Goal: Transaction & Acquisition: Purchase product/service

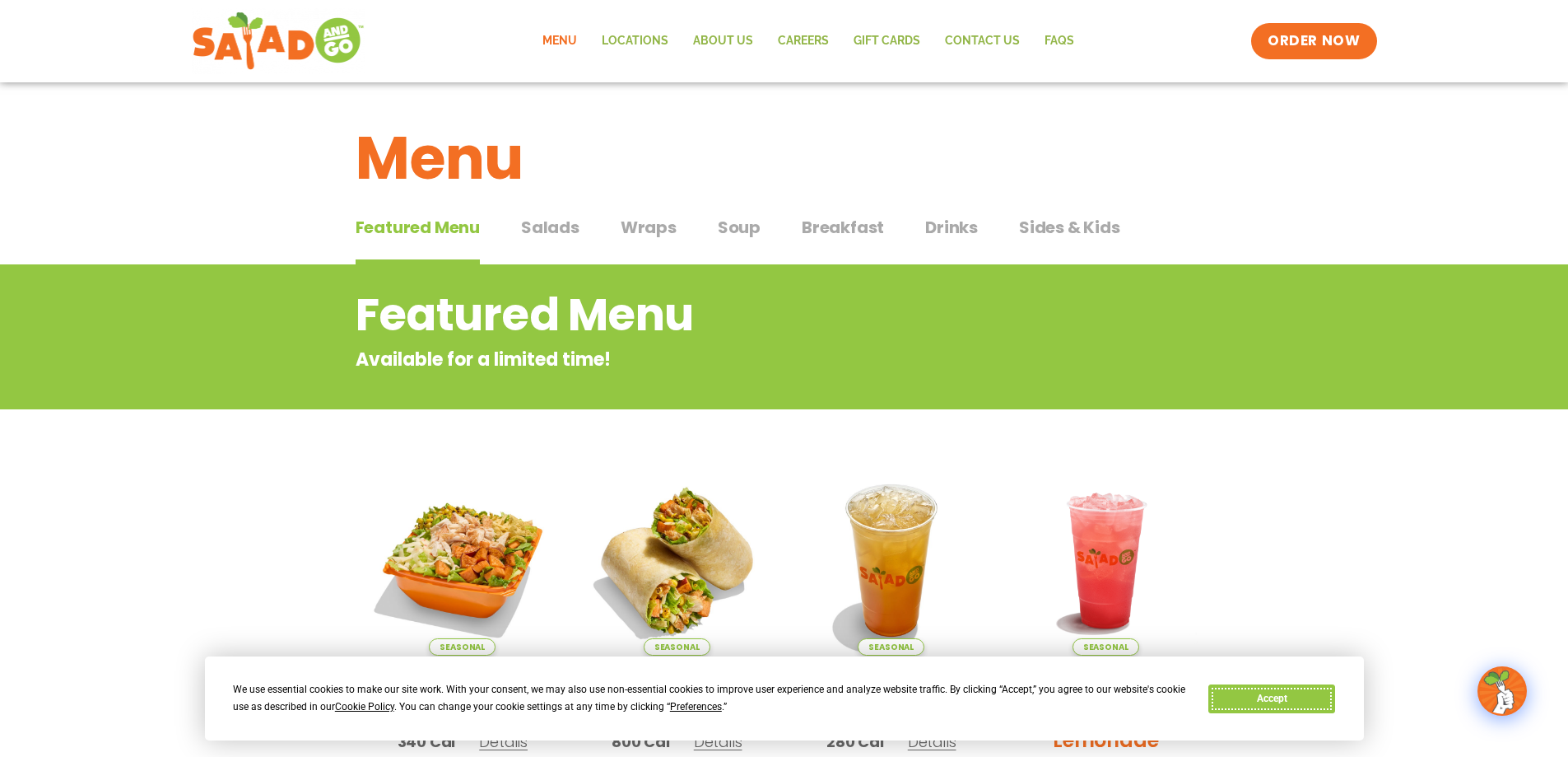
click at [1271, 702] on button "Accept" at bounding box center [1271, 698] width 127 height 29
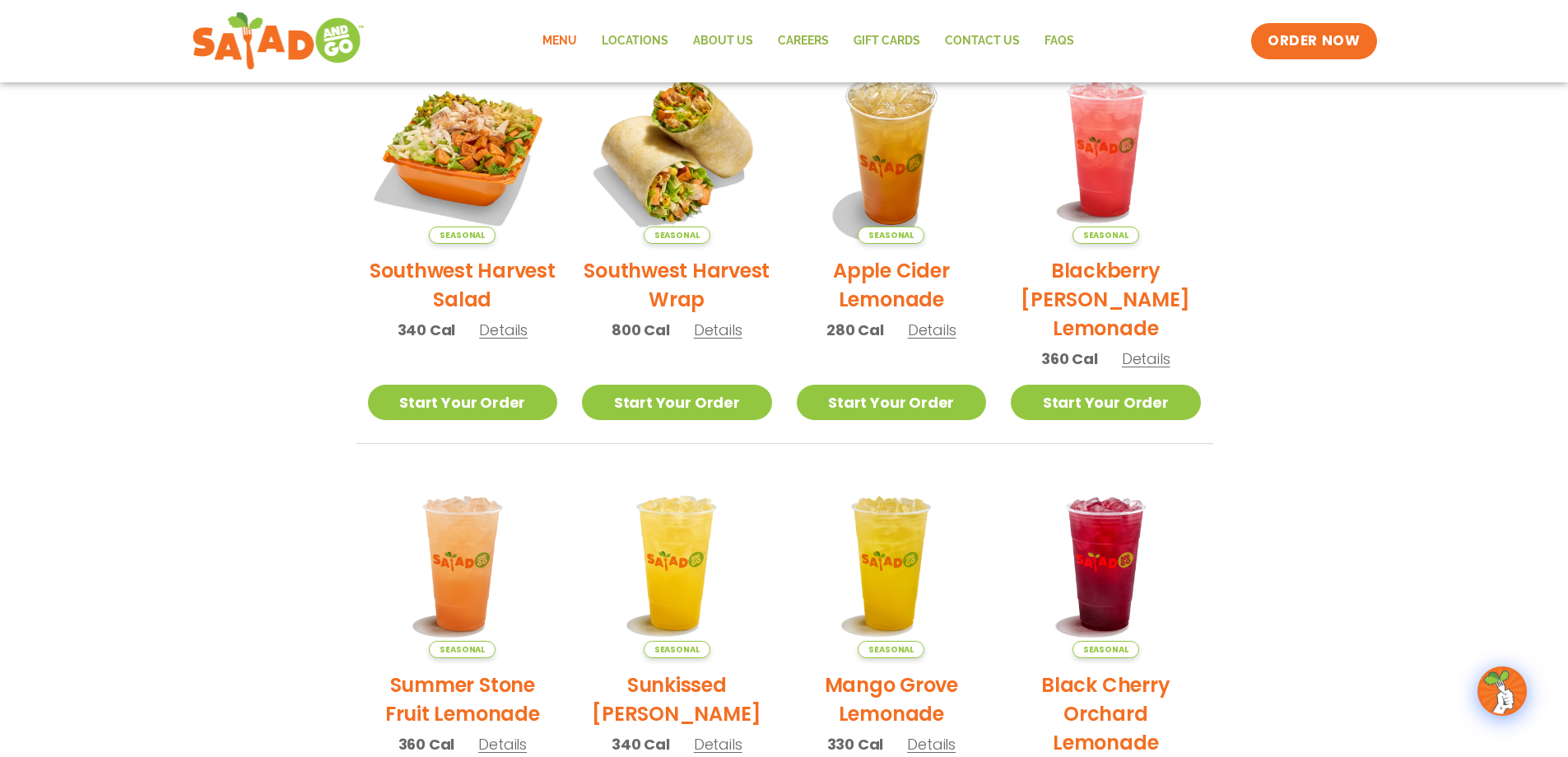
scroll to position [329, 0]
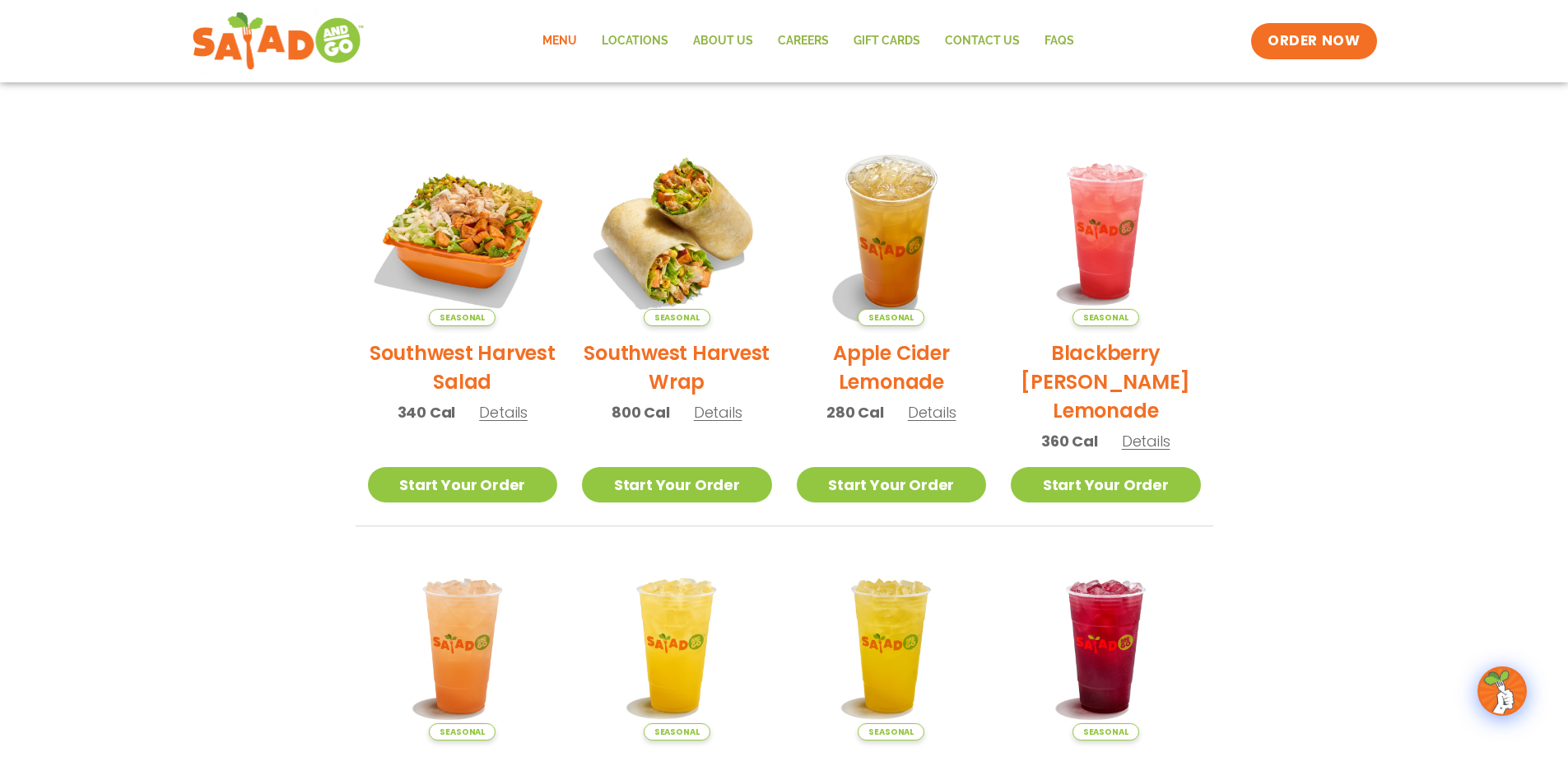
click at [480, 364] on h2 "Southwest Harvest Salad" at bounding box center [463, 367] width 190 height 57
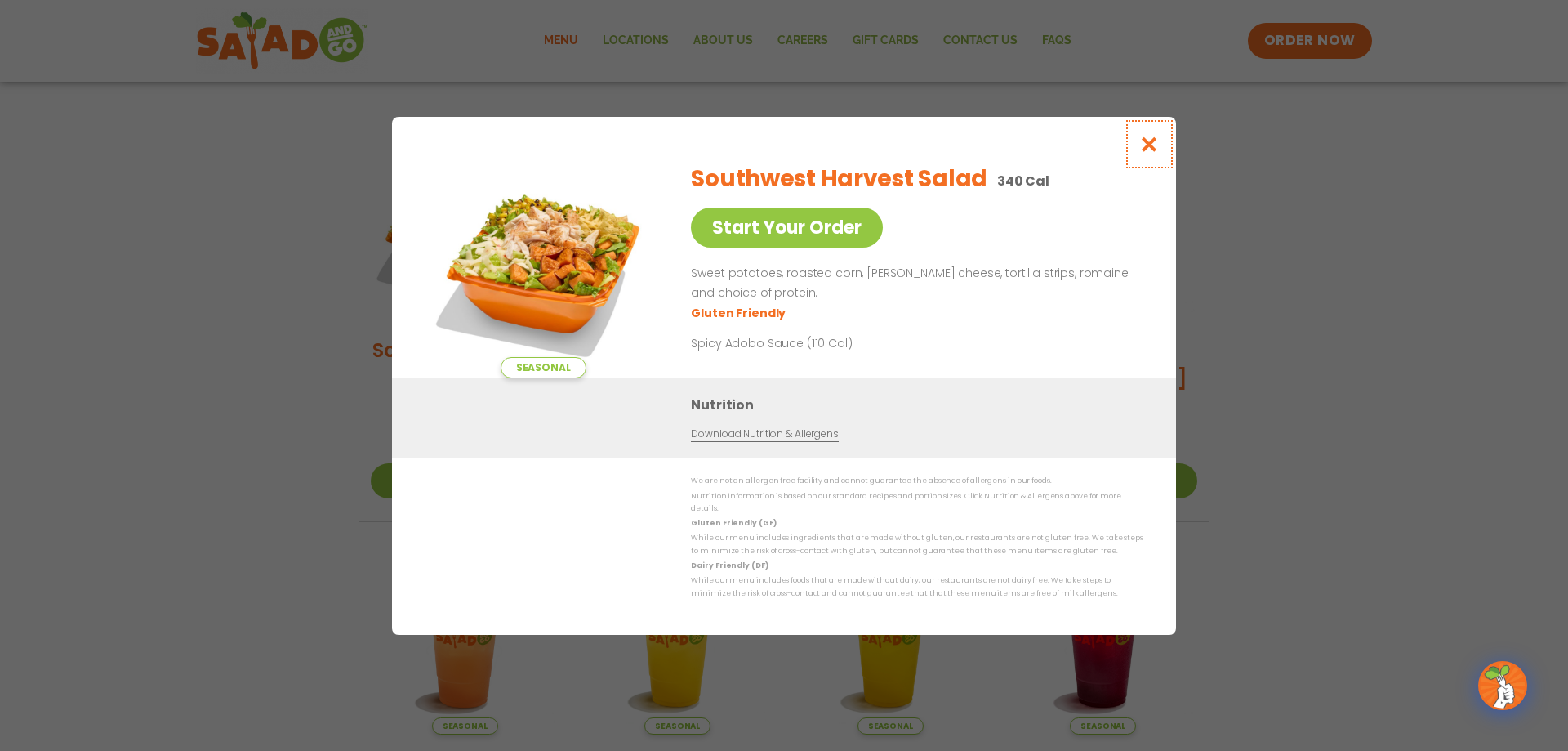
click at [1156, 153] on icon "Close modal" at bounding box center [1149, 144] width 20 height 17
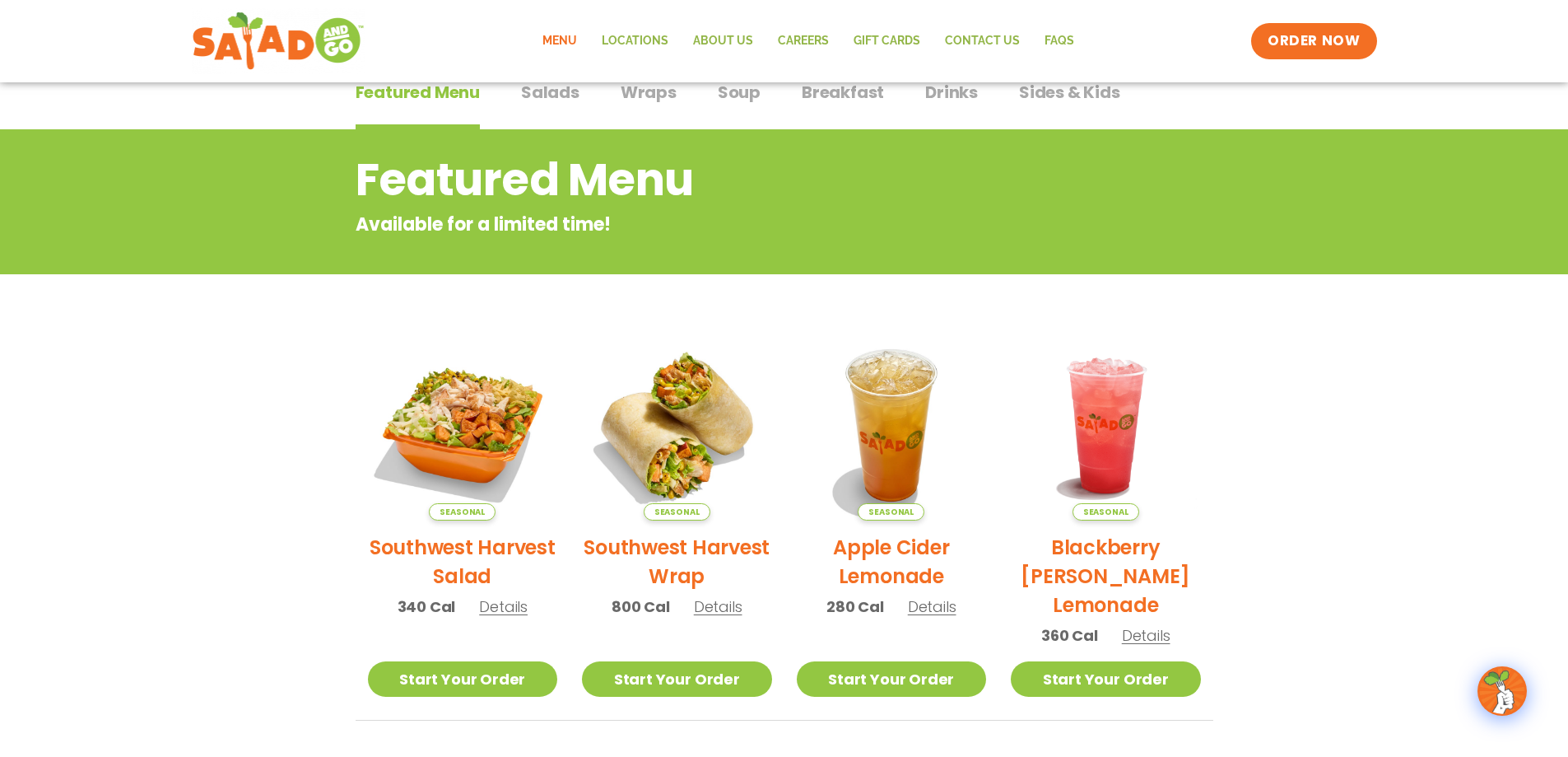
scroll to position [0, 0]
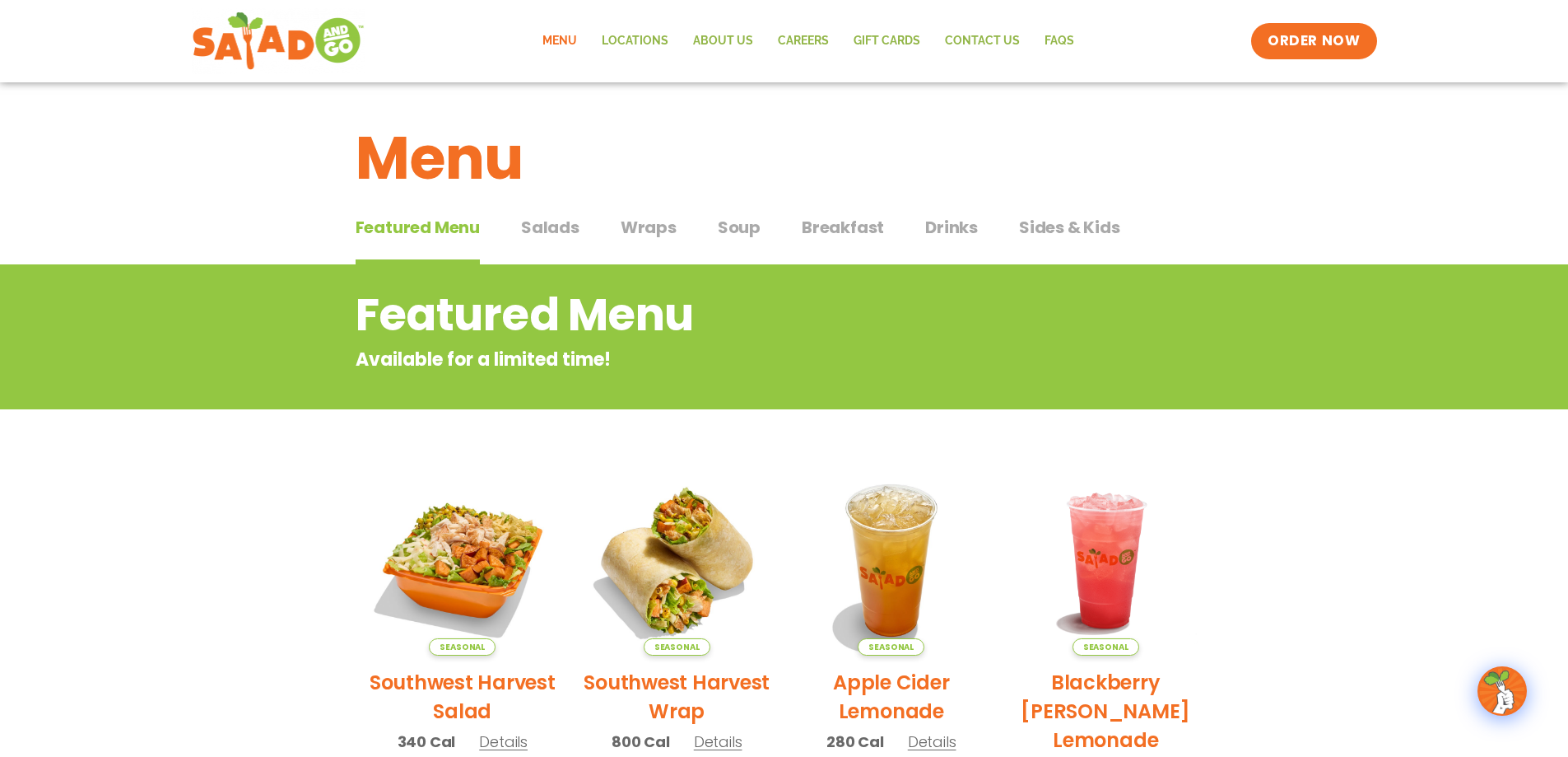
click at [561, 234] on span "Salads" at bounding box center [550, 227] width 58 height 25
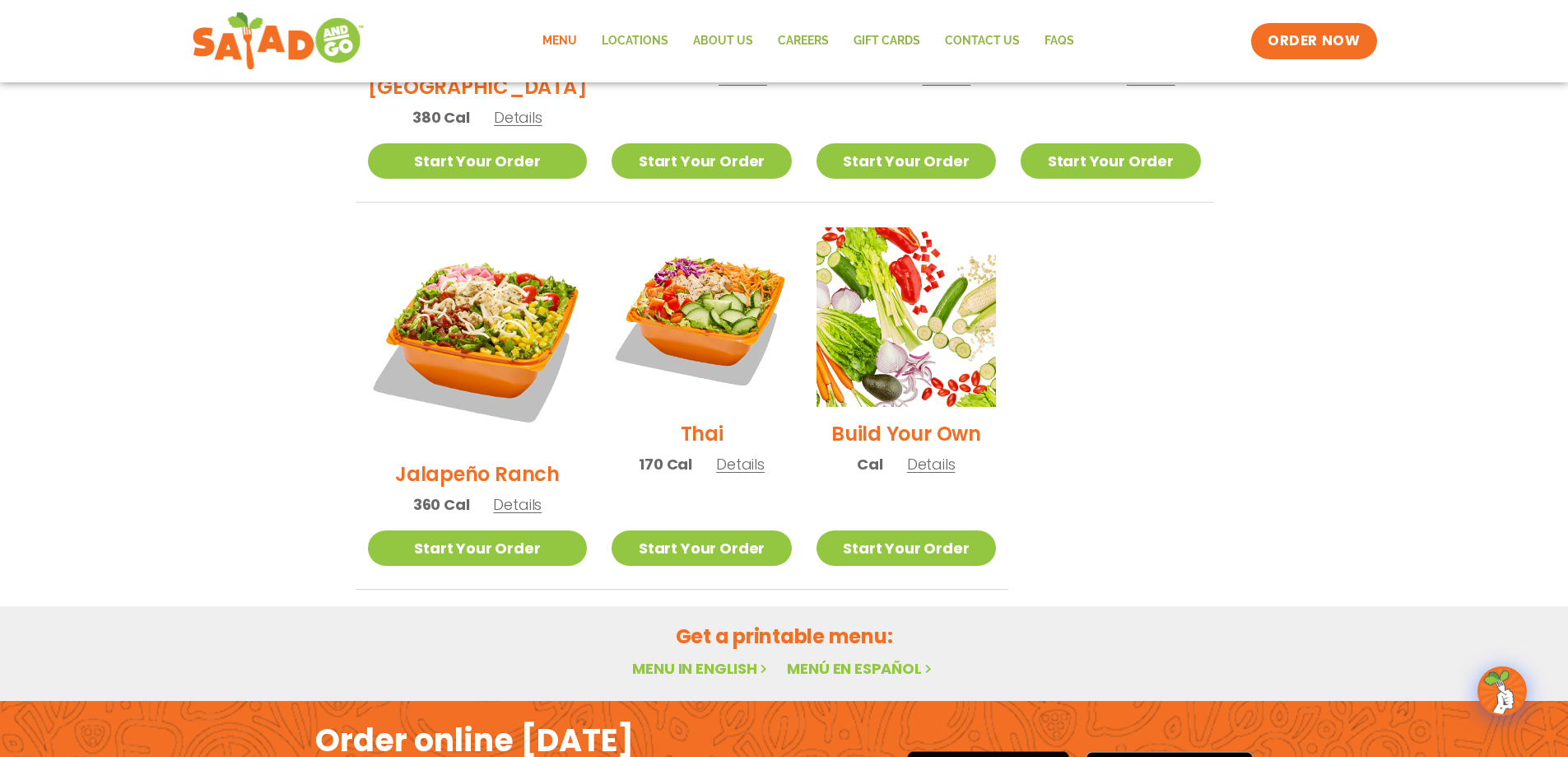
scroll to position [1229, 0]
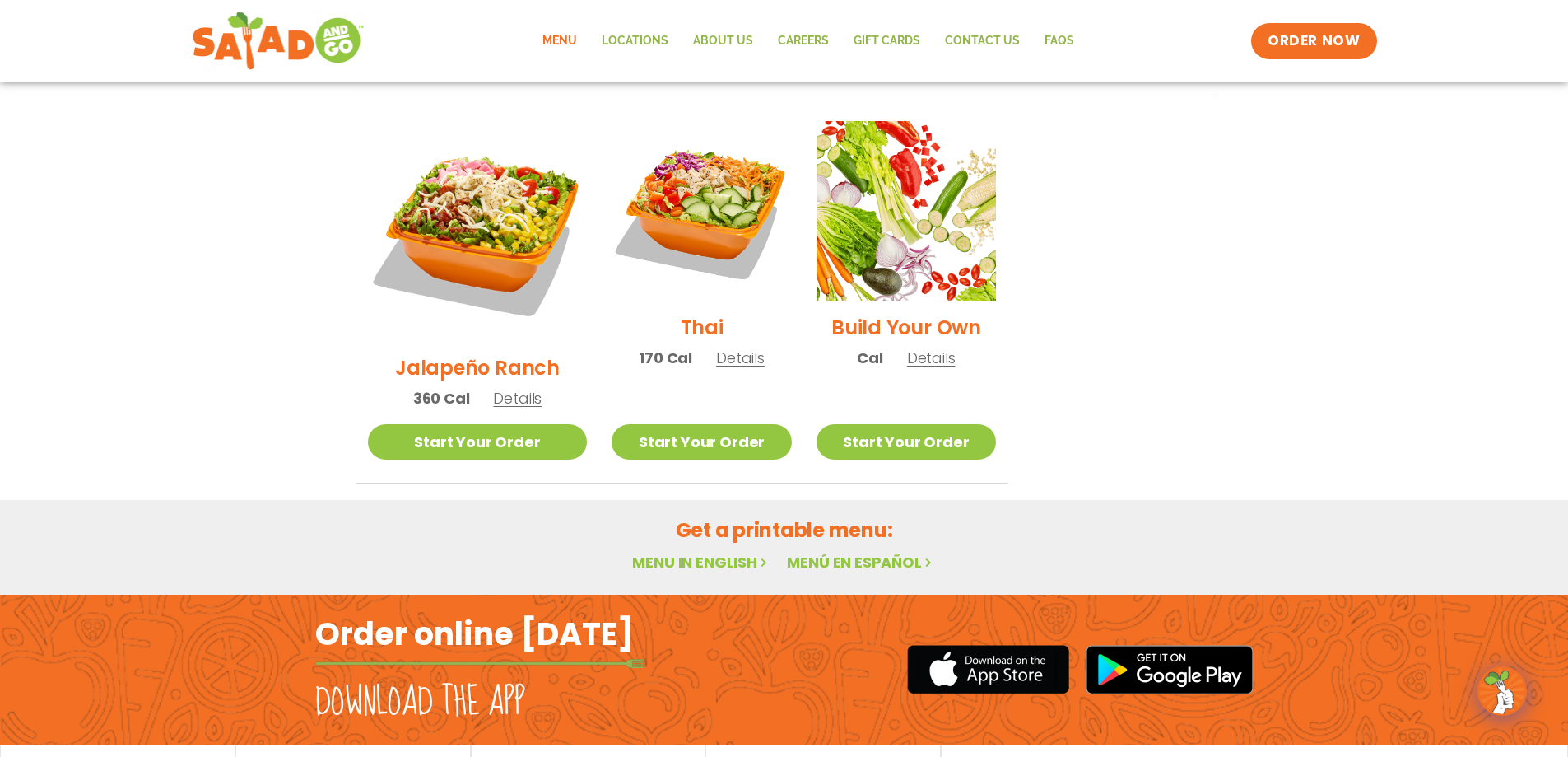
click at [731, 552] on link "Menu in English" at bounding box center [701, 562] width 138 height 20
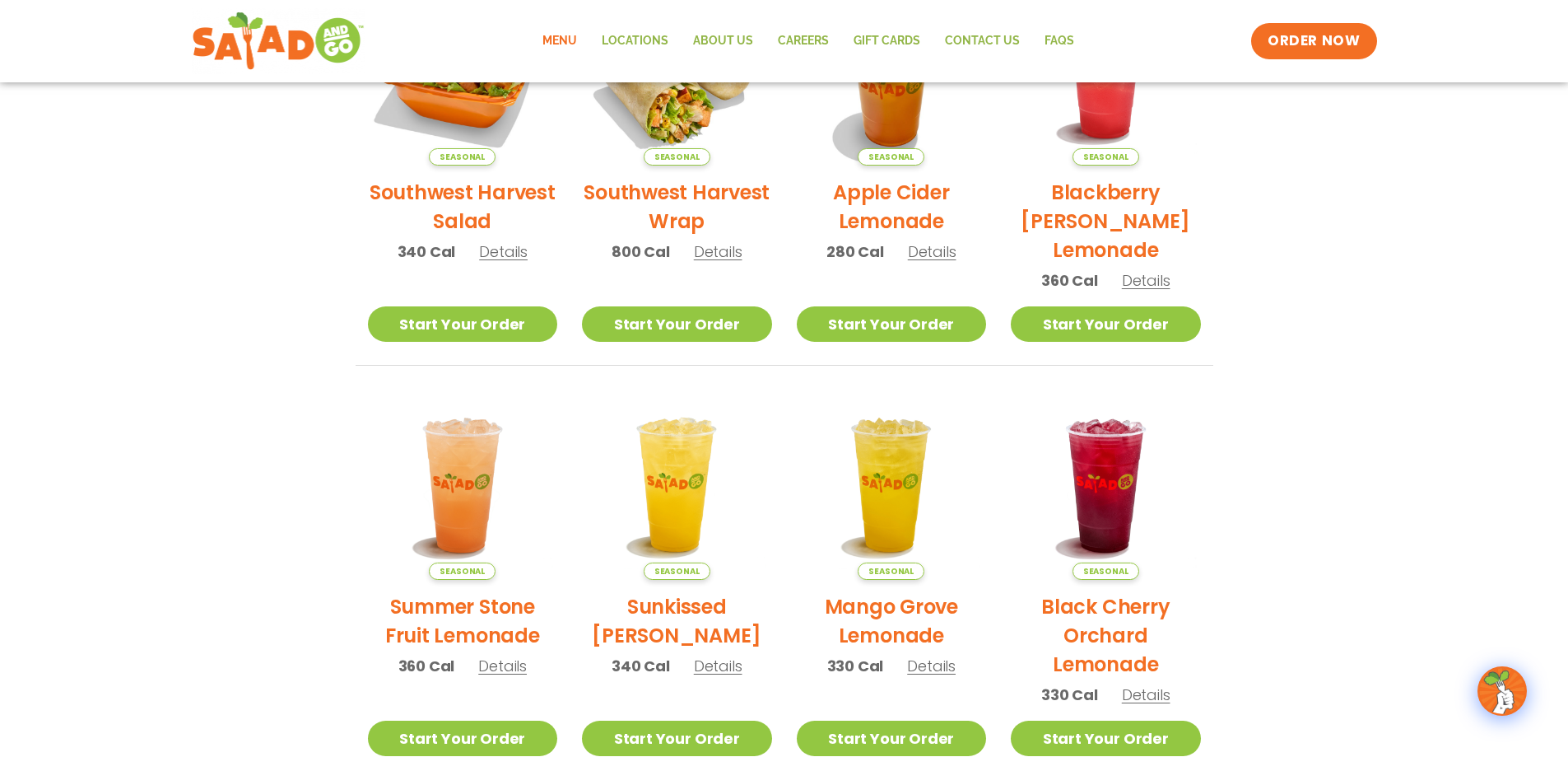
scroll to position [329, 0]
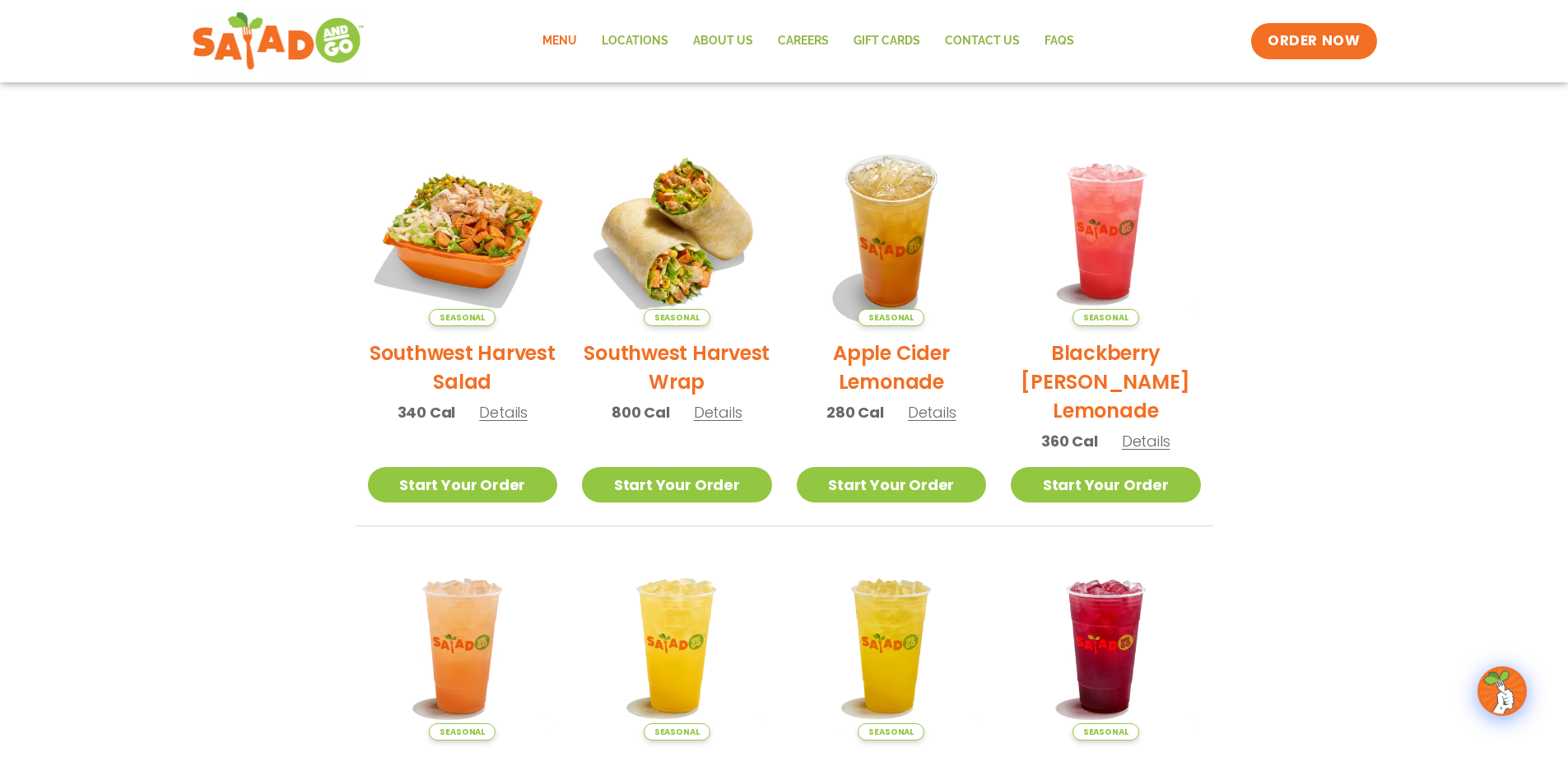
drag, startPoint x: 889, startPoint y: 356, endPoint x: 1337, endPoint y: 356, distance: 448.0
click at [1337, 356] on section "Featured Menu Available for a limited time! Seasonal Southwest Harvest Salad 34…" at bounding box center [784, 437] width 1568 height 1005
click at [897, 364] on h2 "Apple Cider Lemonade" at bounding box center [892, 367] width 190 height 57
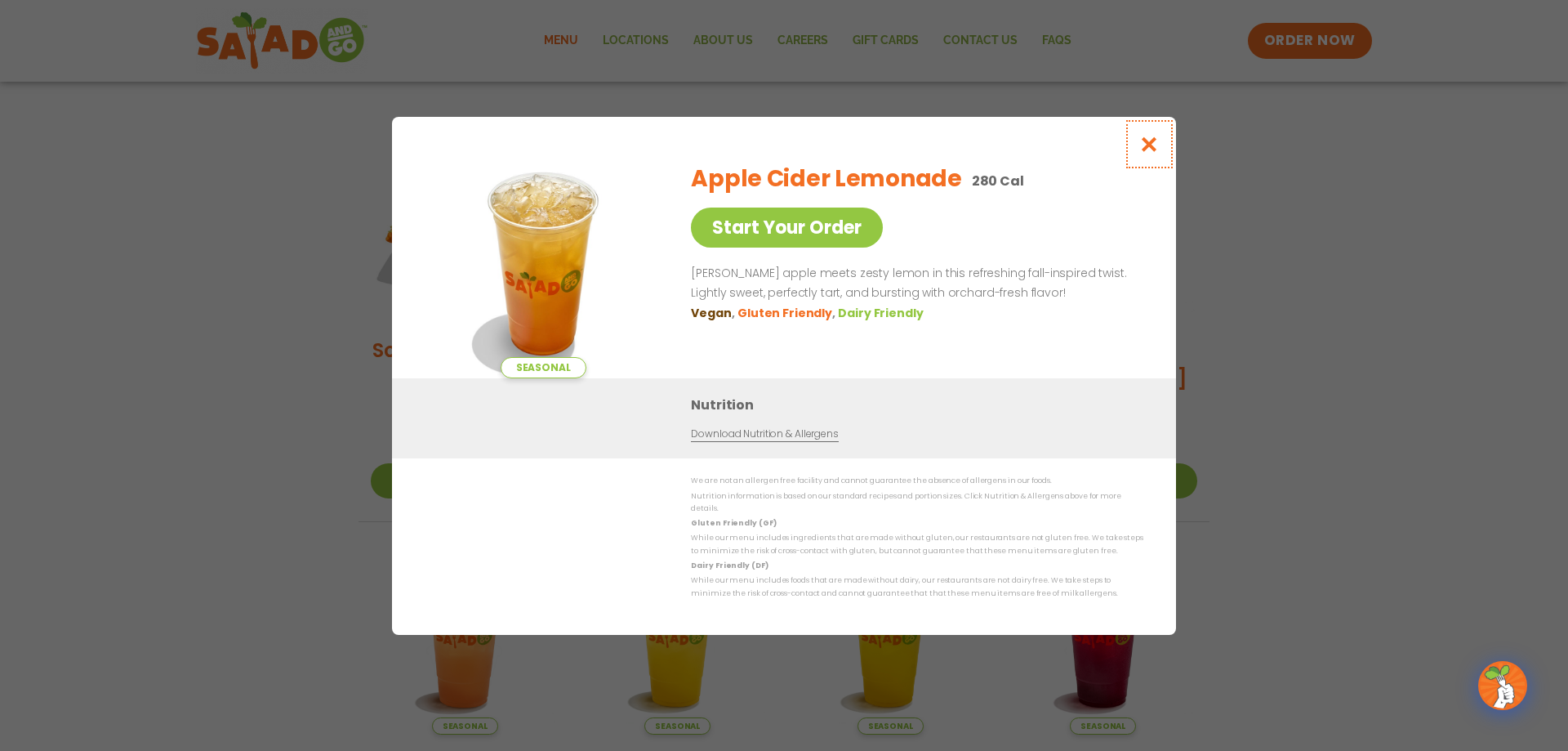
click at [1150, 146] on icon "Close modal" at bounding box center [1149, 144] width 20 height 17
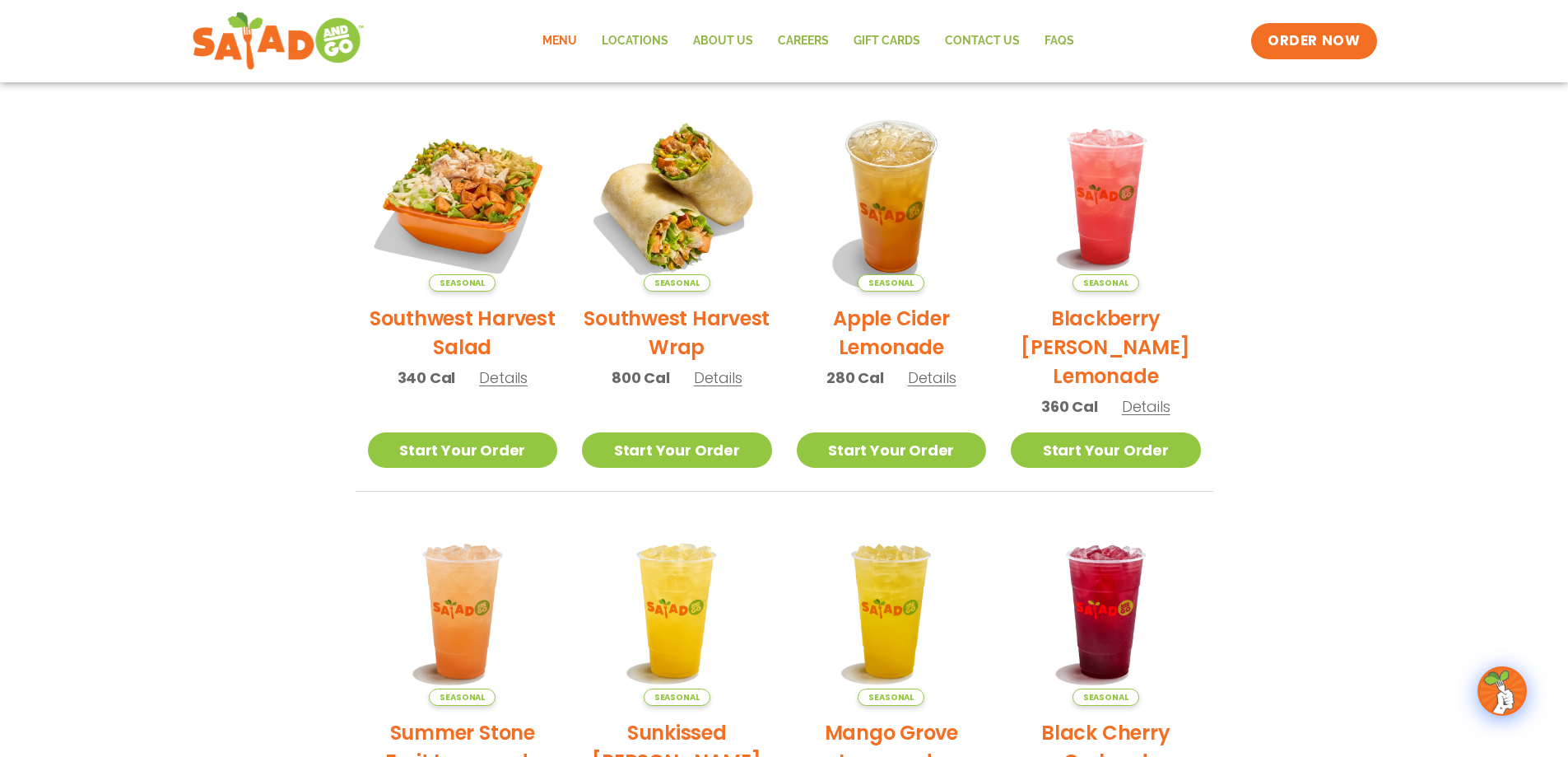
scroll to position [53, 0]
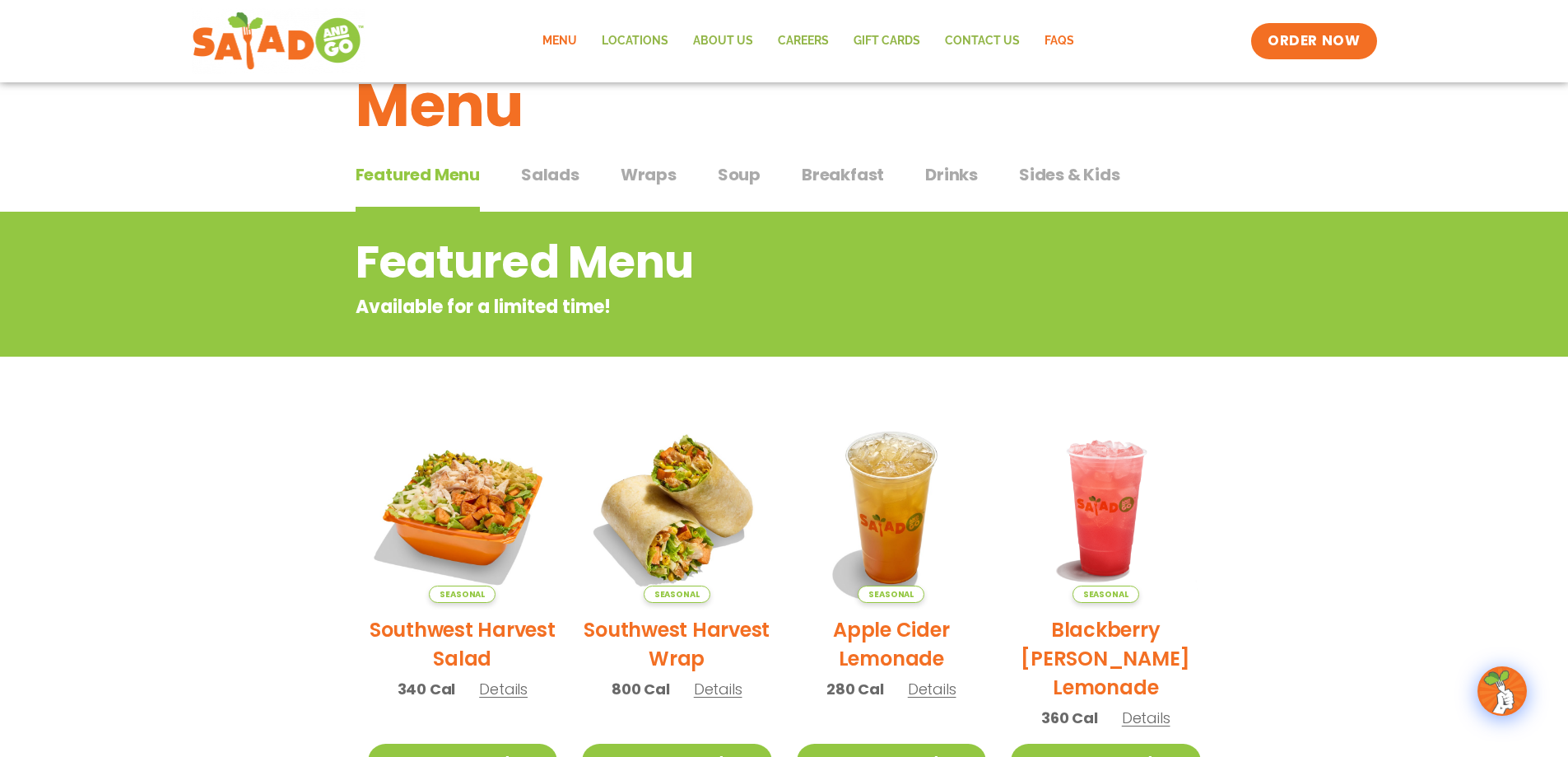
click at [1059, 41] on link "FAQs" at bounding box center [1059, 40] width 55 height 38
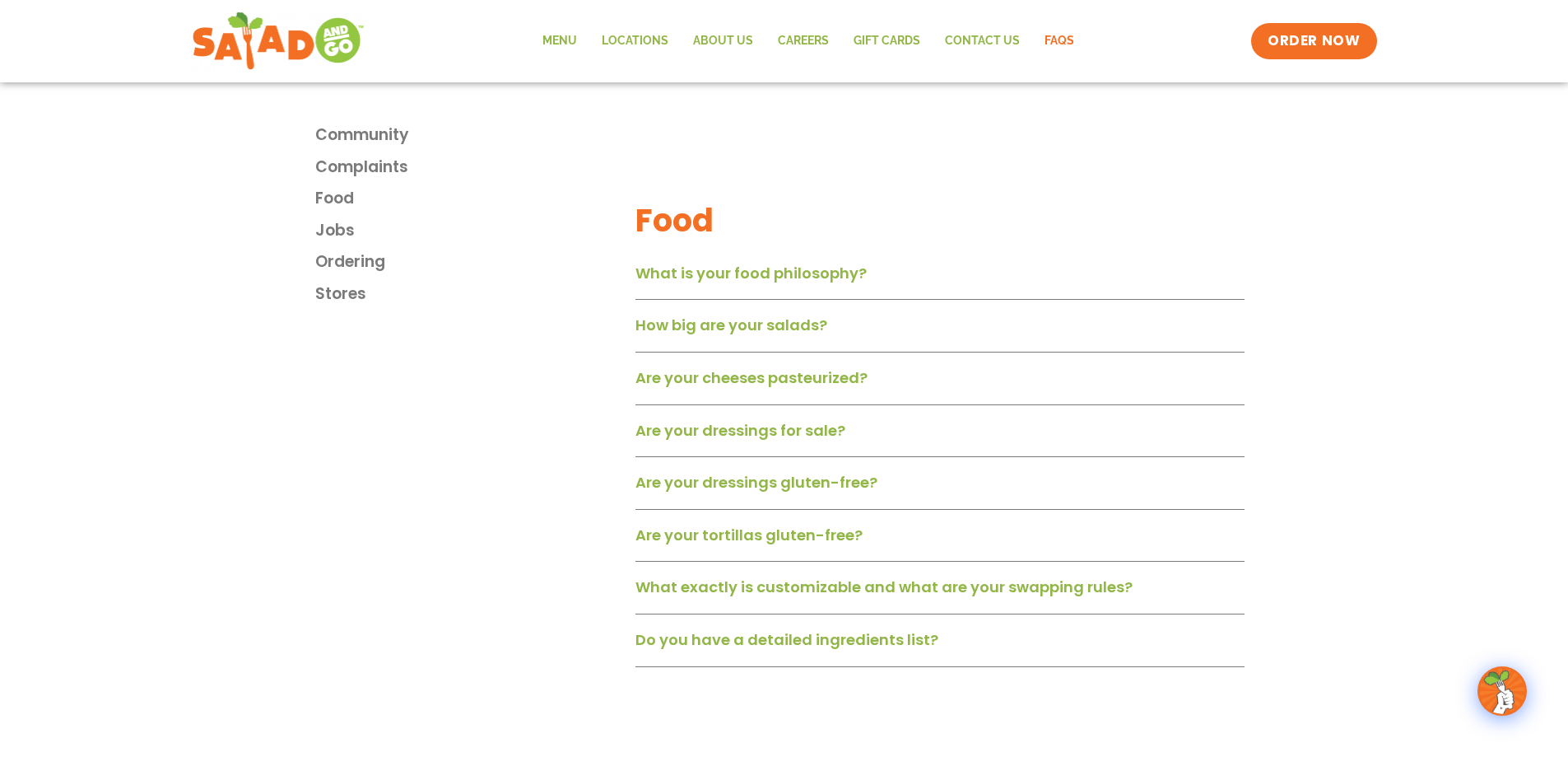
scroll to position [989, 0]
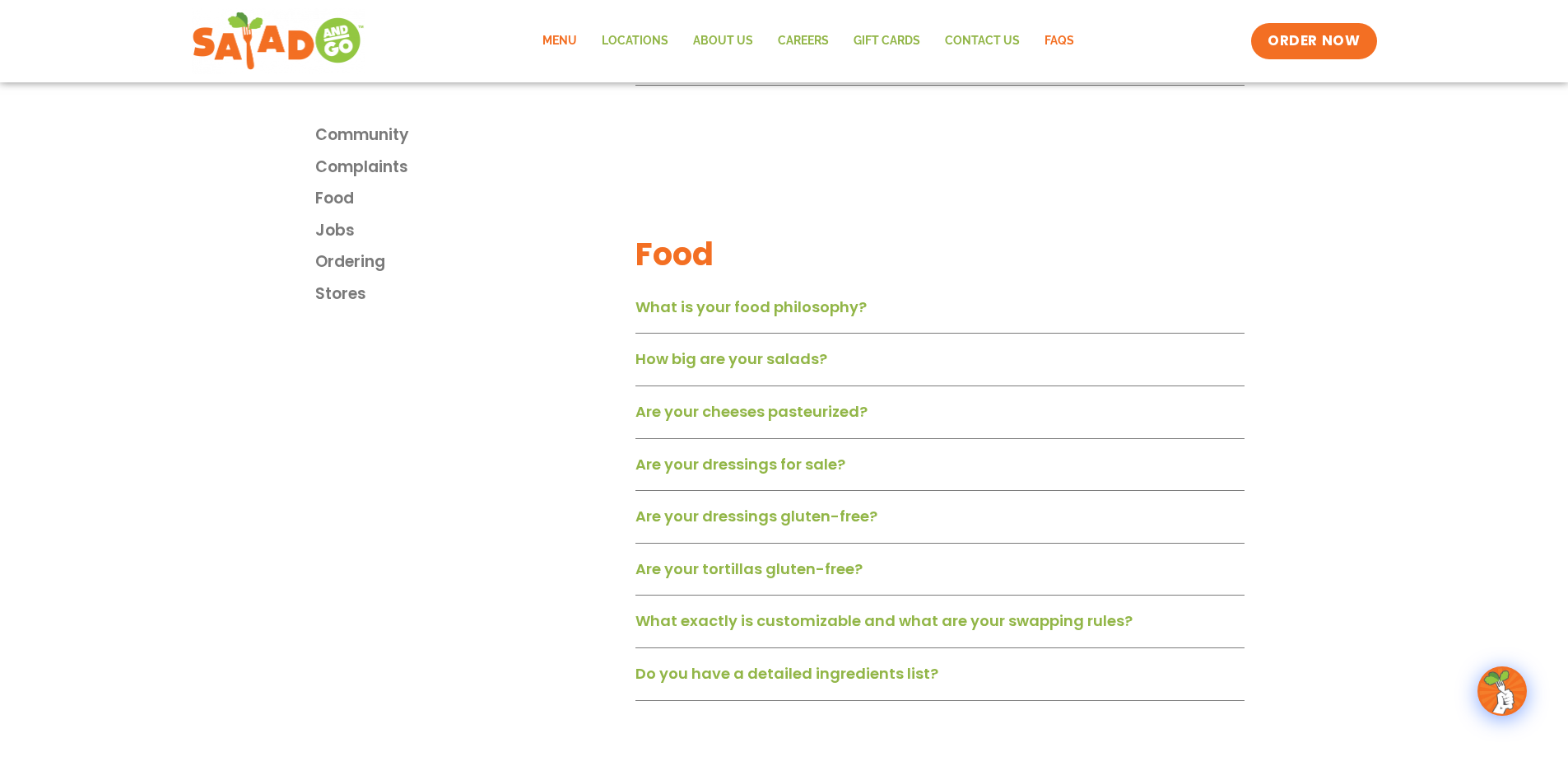
click at [568, 47] on link "Menu" at bounding box center [560, 40] width 59 height 38
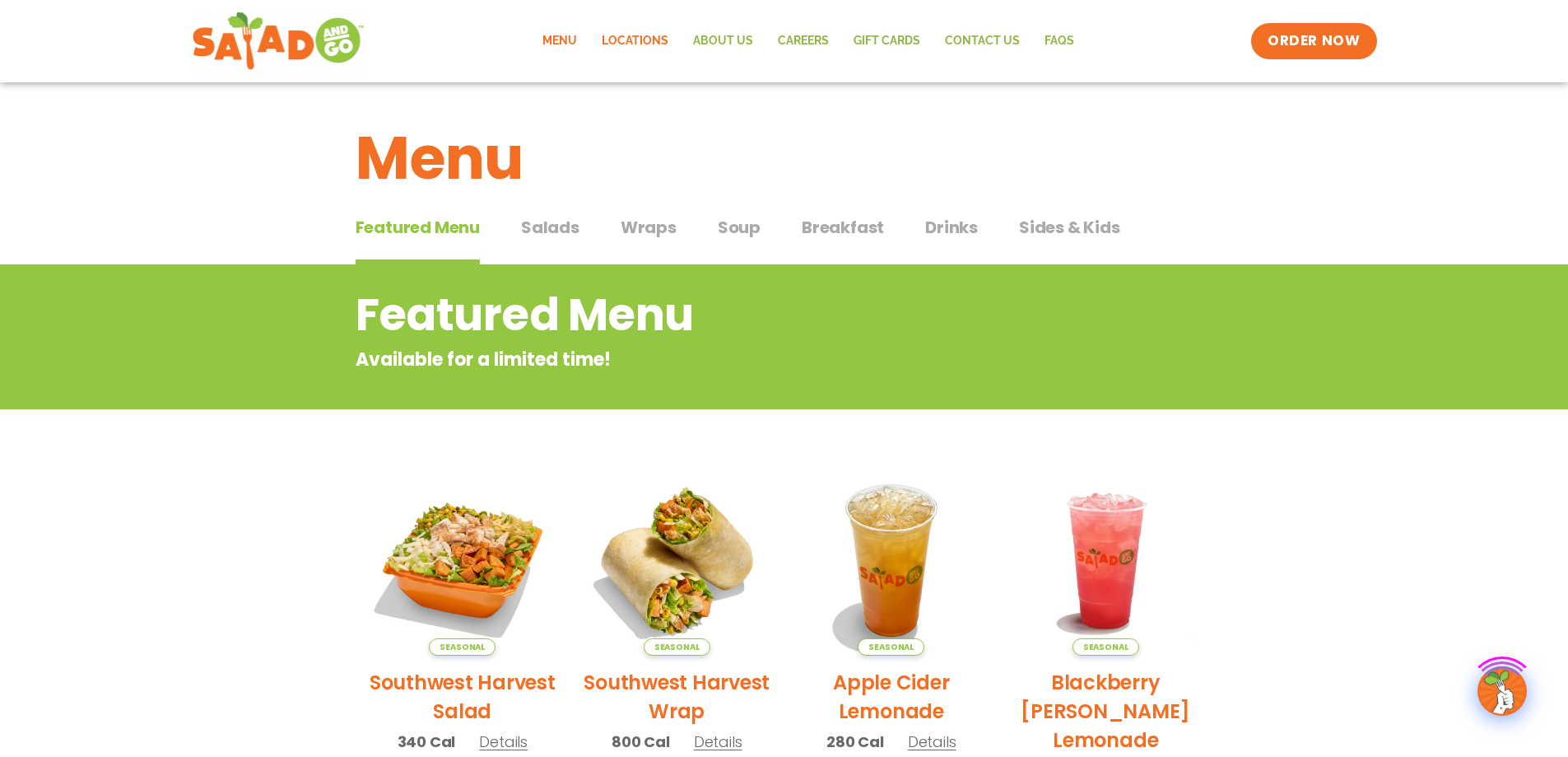
click at [647, 46] on link "Locations" at bounding box center [635, 40] width 92 height 38
click at [472, 668] on h2 "Southwest Harvest Salad" at bounding box center [463, 696] width 190 height 57
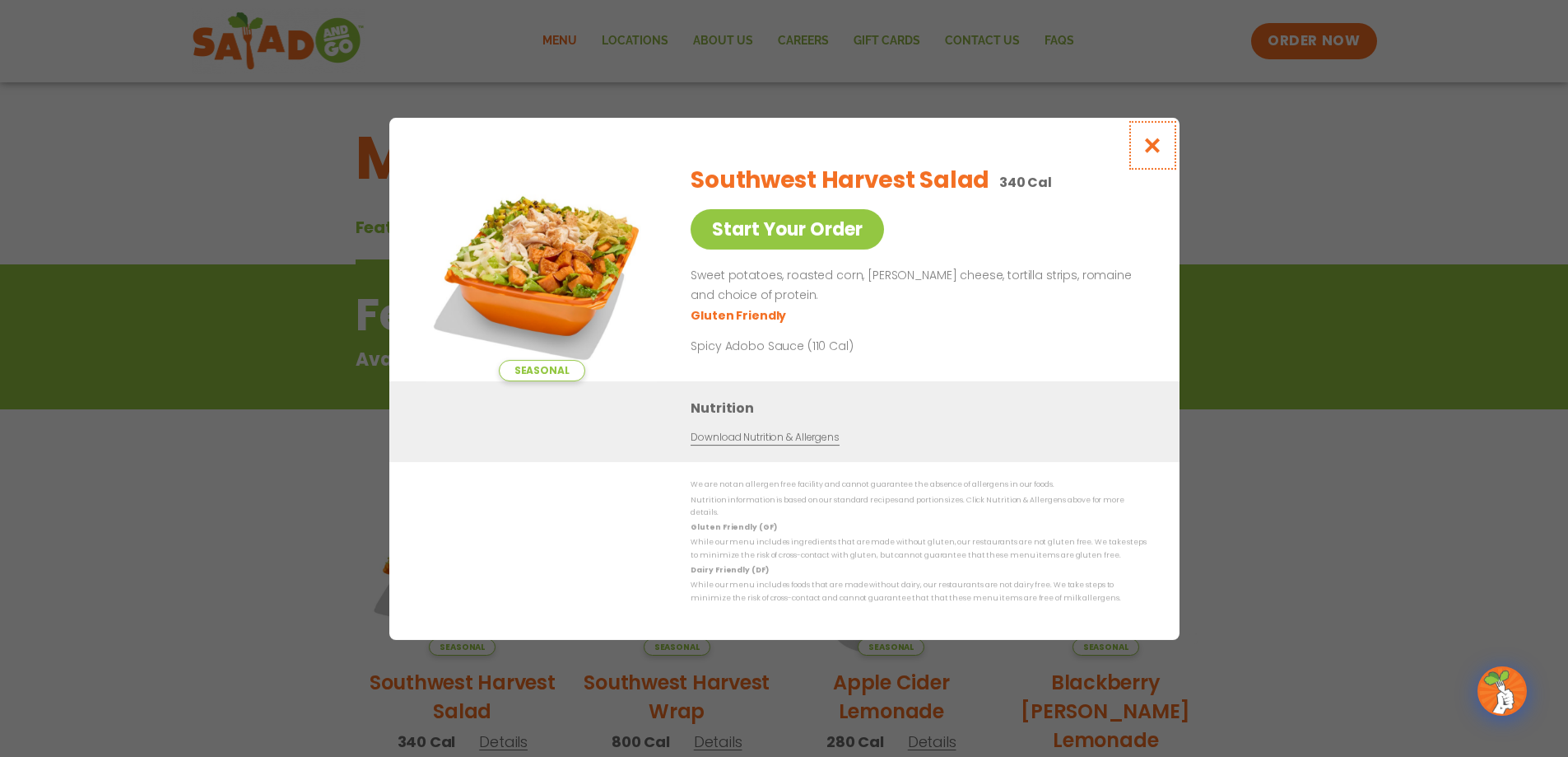
drag, startPoint x: 1167, startPoint y: 147, endPoint x: 1208, endPoint y: 167, distance: 45.6
click at [1162, 148] on icon "Close modal" at bounding box center [1152, 145] width 20 height 18
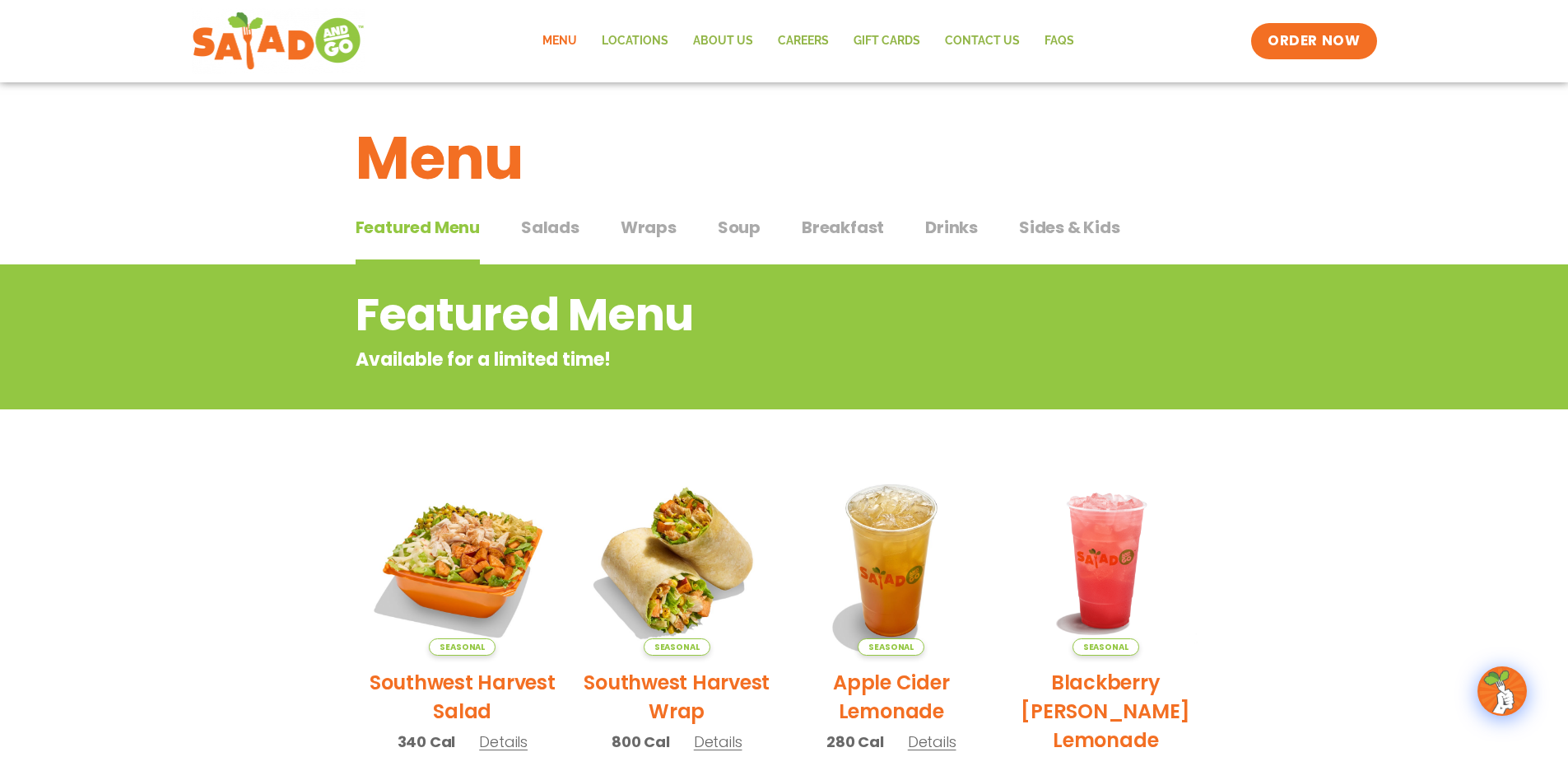
click at [441, 668] on h2 "Southwest Harvest Salad" at bounding box center [463, 696] width 190 height 57
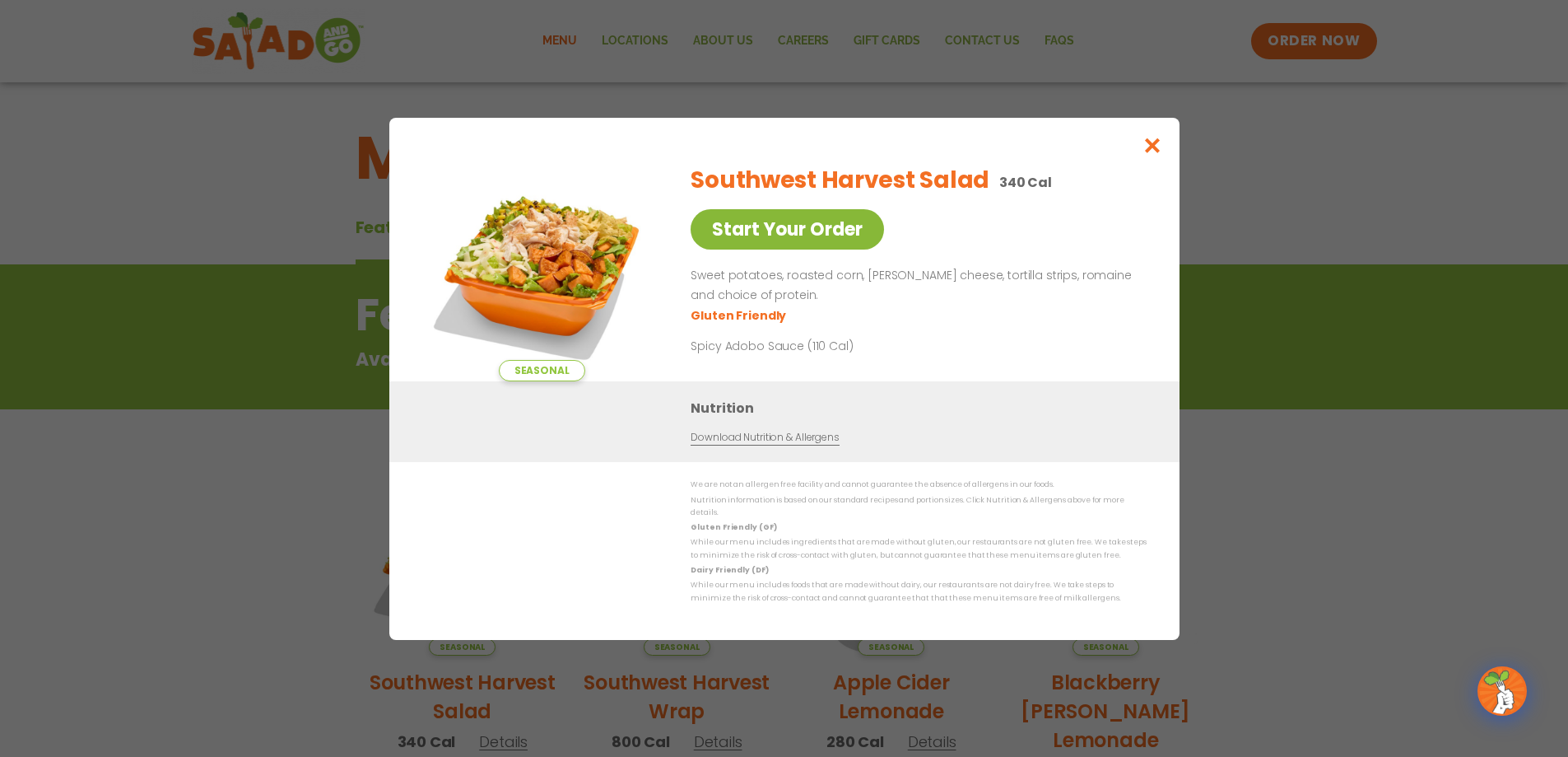
click at [853, 237] on link "Start Your Order" at bounding box center [788, 230] width 194 height 40
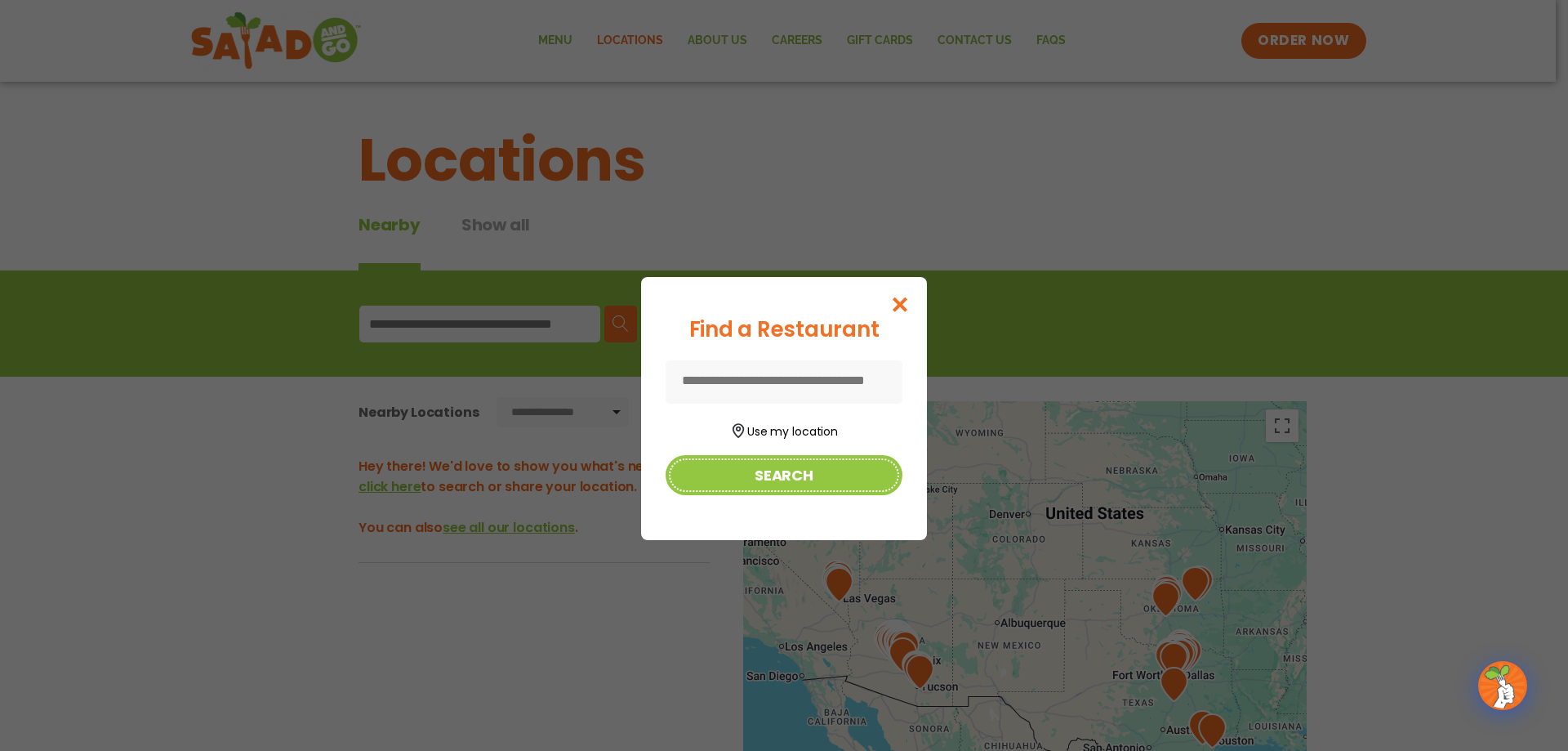
drag, startPoint x: 801, startPoint y: 468, endPoint x: 702, endPoint y: 500, distance: 104.0
click at [801, 468] on button "Search" at bounding box center [784, 475] width 237 height 40
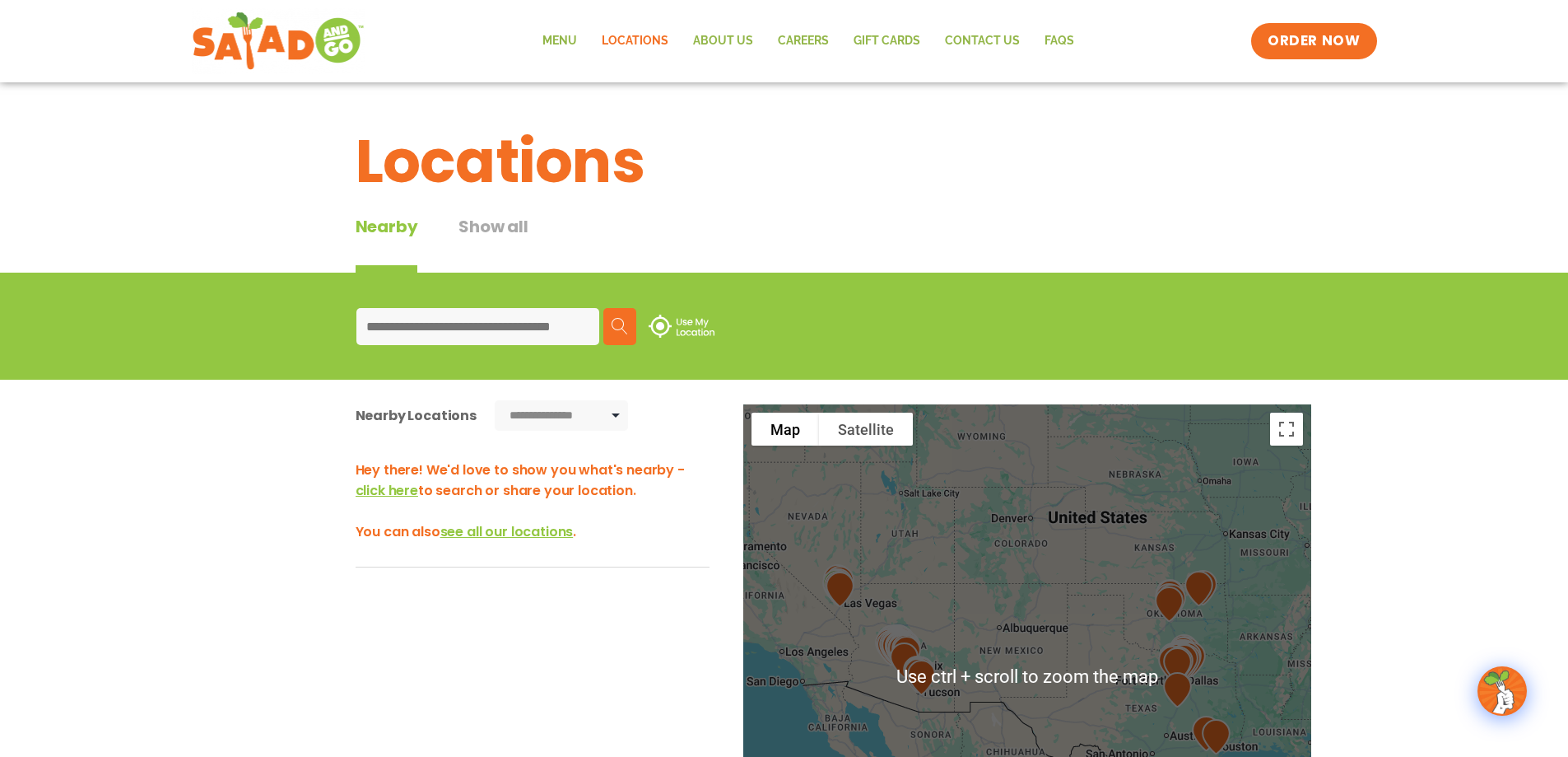
drag, startPoint x: 288, startPoint y: 278, endPoint x: 288, endPoint y: 264, distance: 14.0
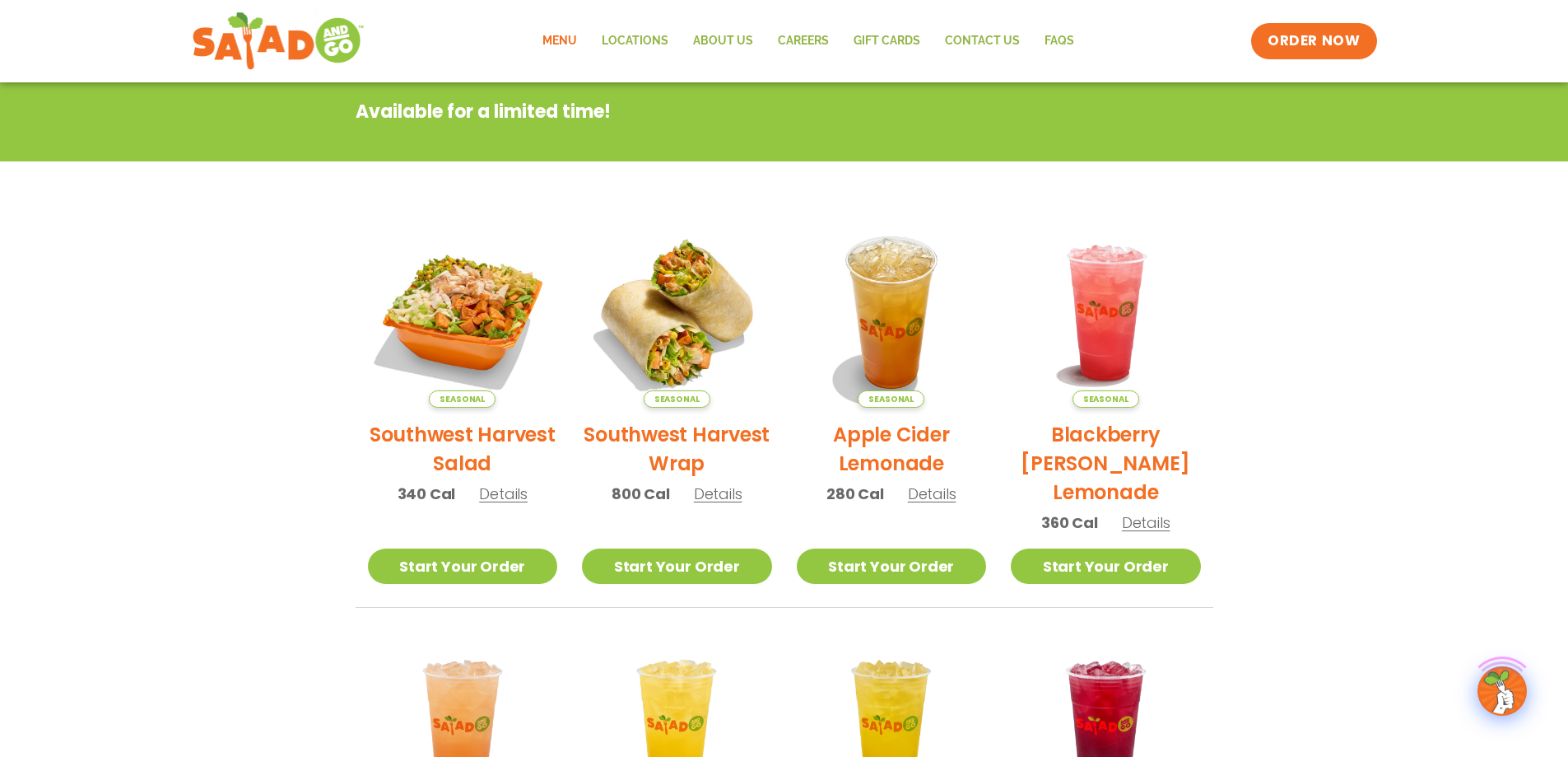
scroll to position [412, 0]
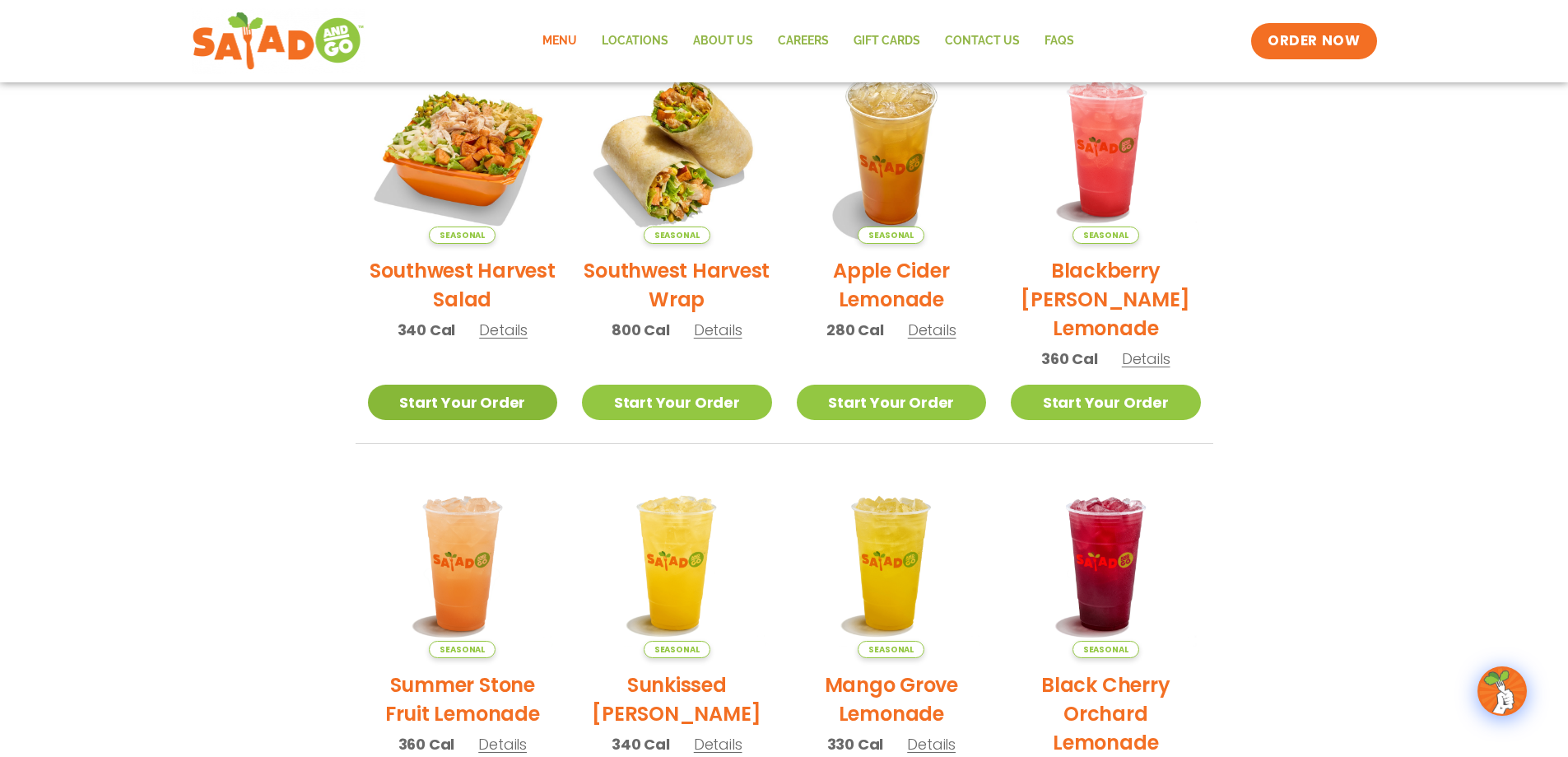
click at [484, 394] on link "Start Your Order" at bounding box center [463, 402] width 190 height 35
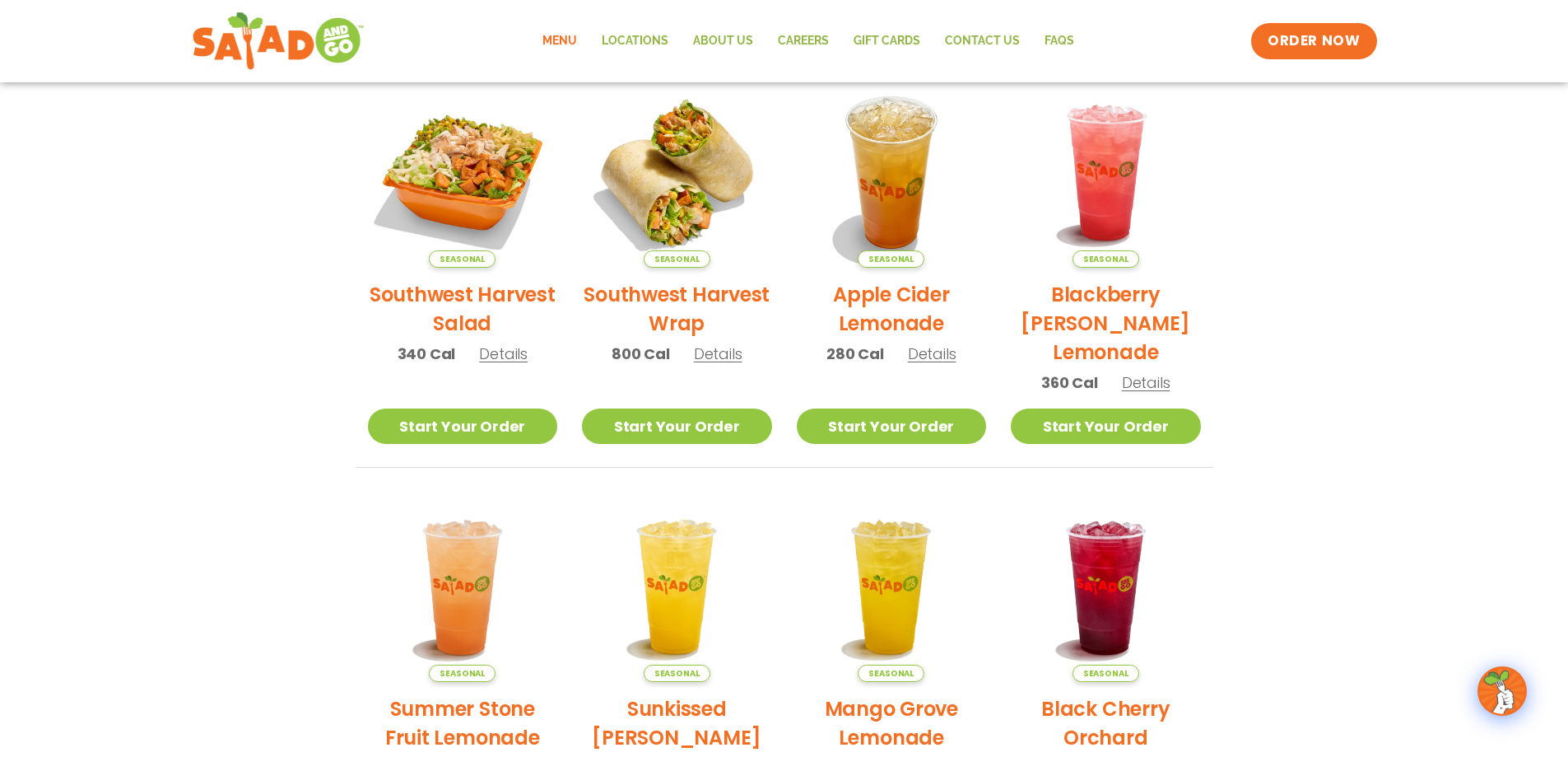
scroll to position [412, 0]
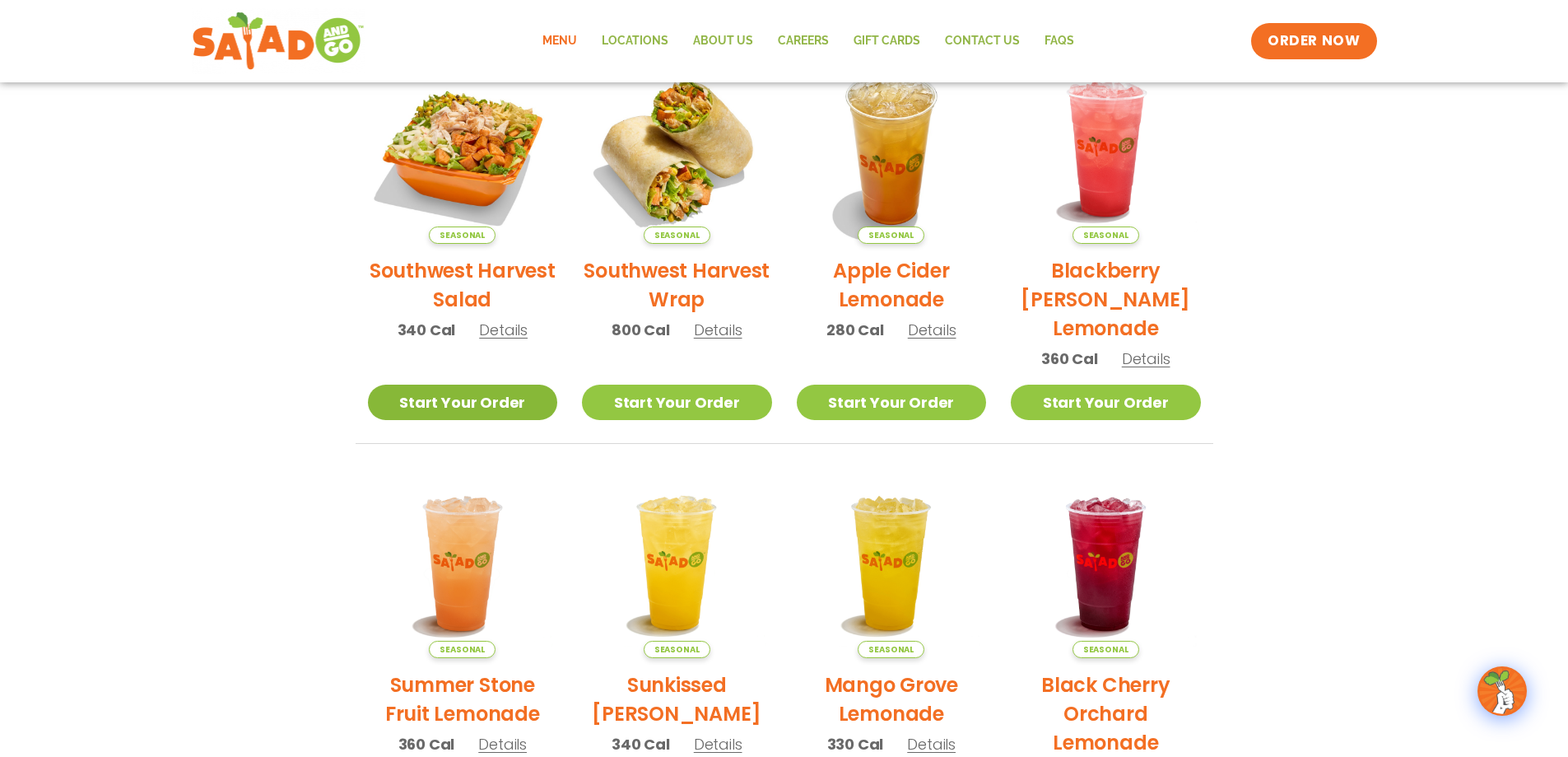
click at [480, 397] on link "Start Your Order" at bounding box center [463, 402] width 190 height 35
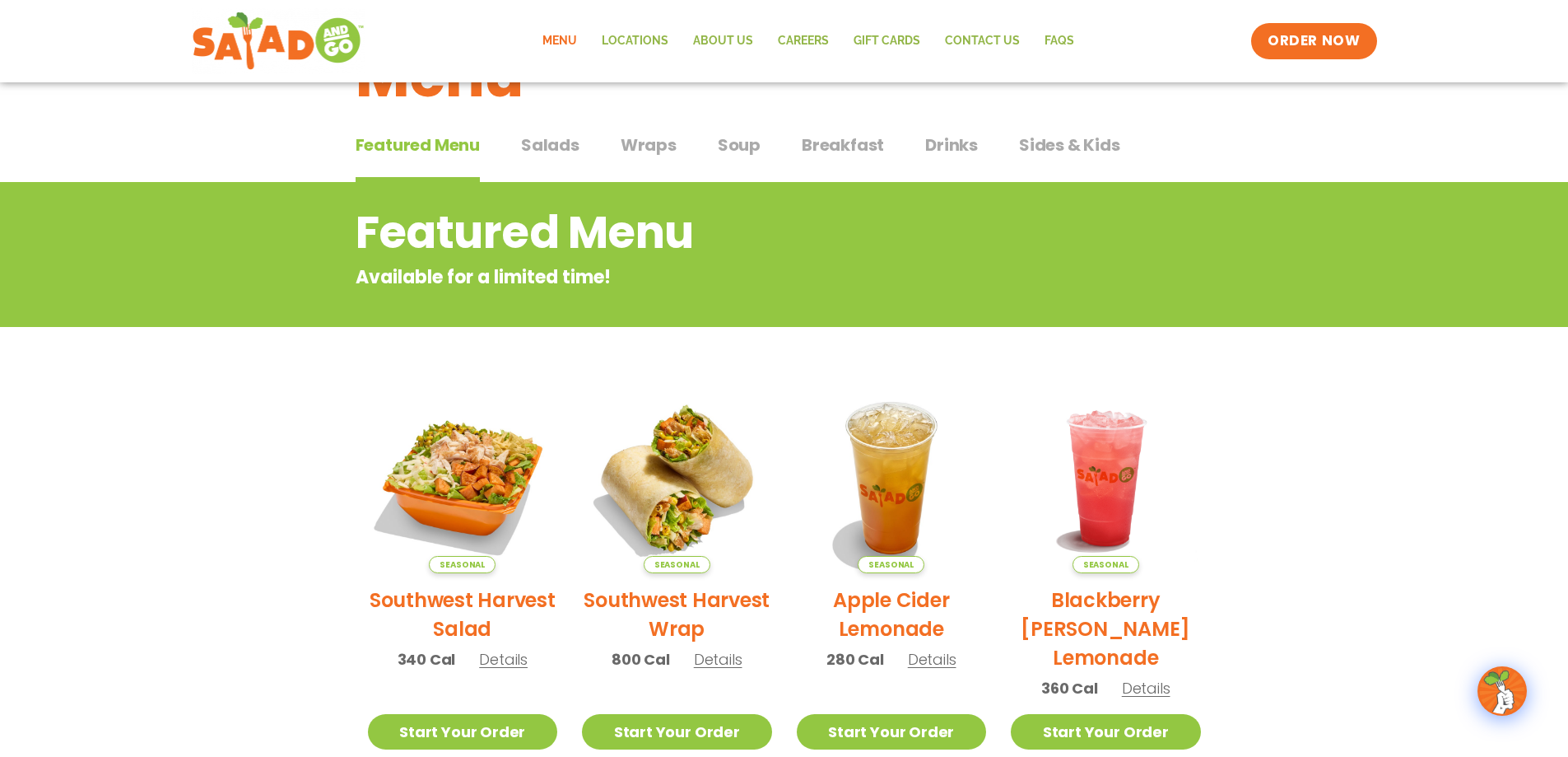
click at [975, 150] on div "Featured Menu Featured Menu Salads Salads Wraps Wraps Soup Soup Breakfast Break…" at bounding box center [784, 155] width 858 height 56
click at [963, 136] on span "Drinks" at bounding box center [952, 145] width 53 height 25
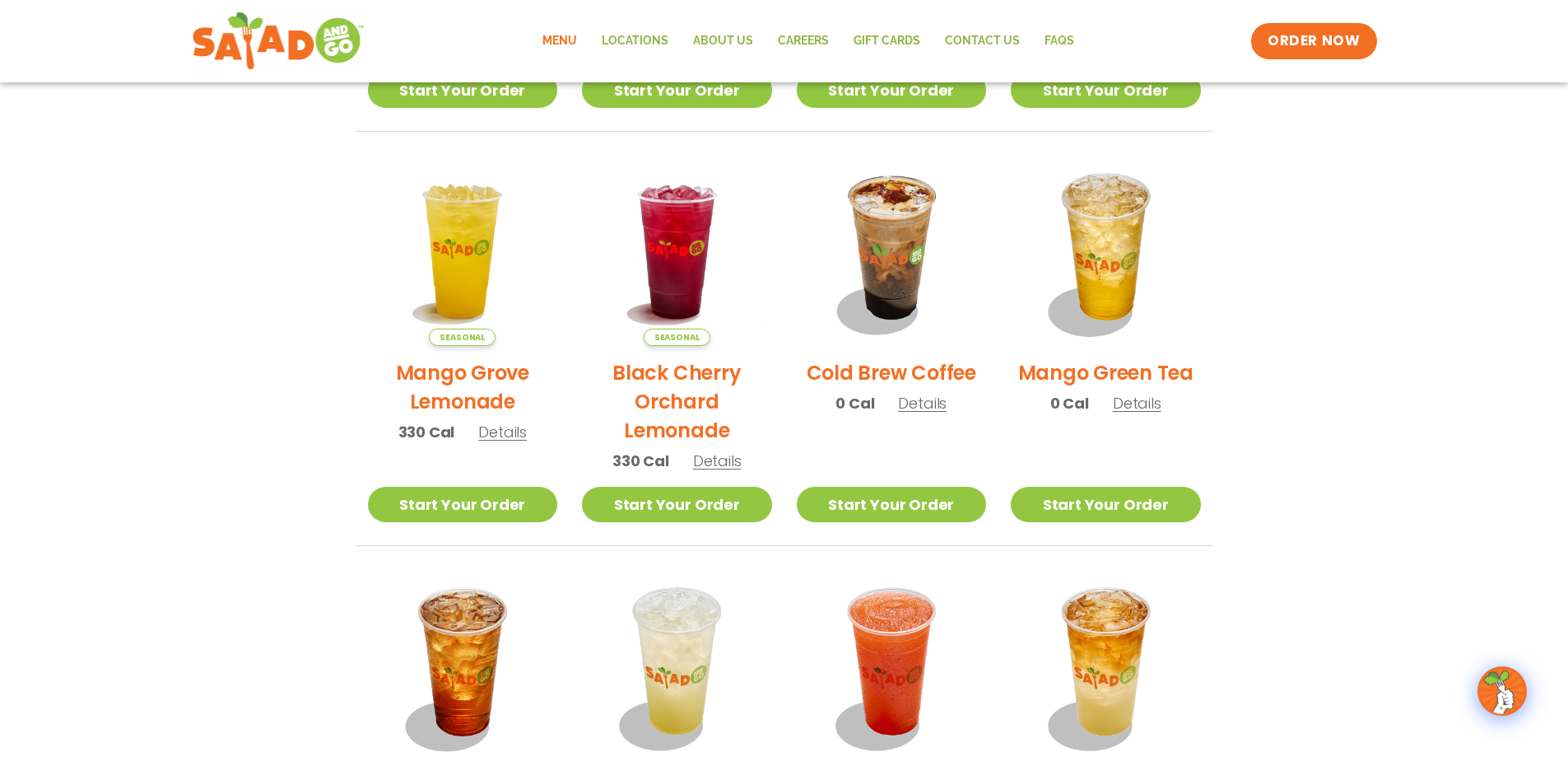
scroll to position [741, 0]
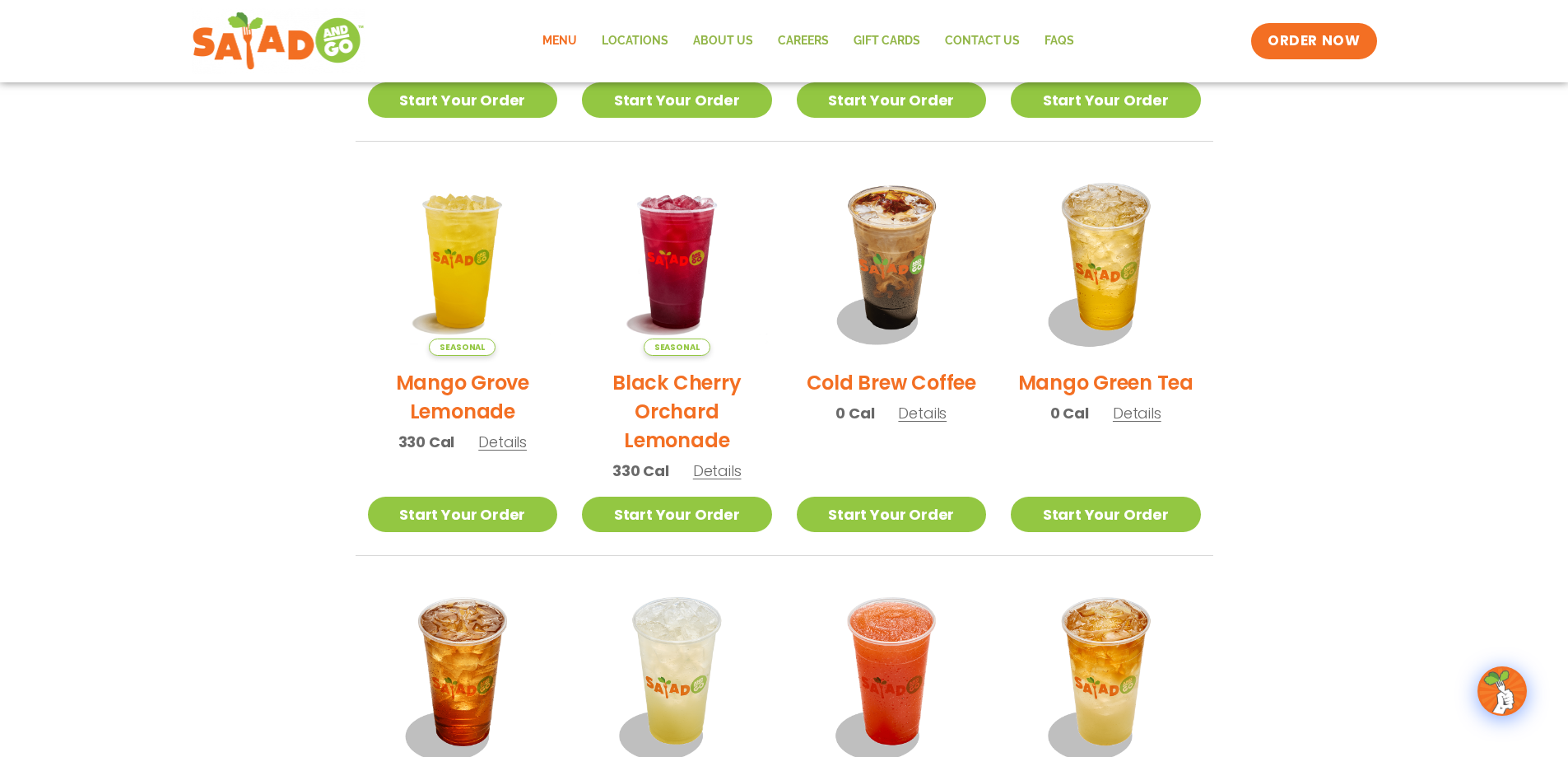
click at [276, 370] on section "Drinks House-made to refresh Obsession-worthy sips. Seasonal Apple Cider Lemona…" at bounding box center [784, 232] width 1568 height 1419
